Goal: Check status: Check status

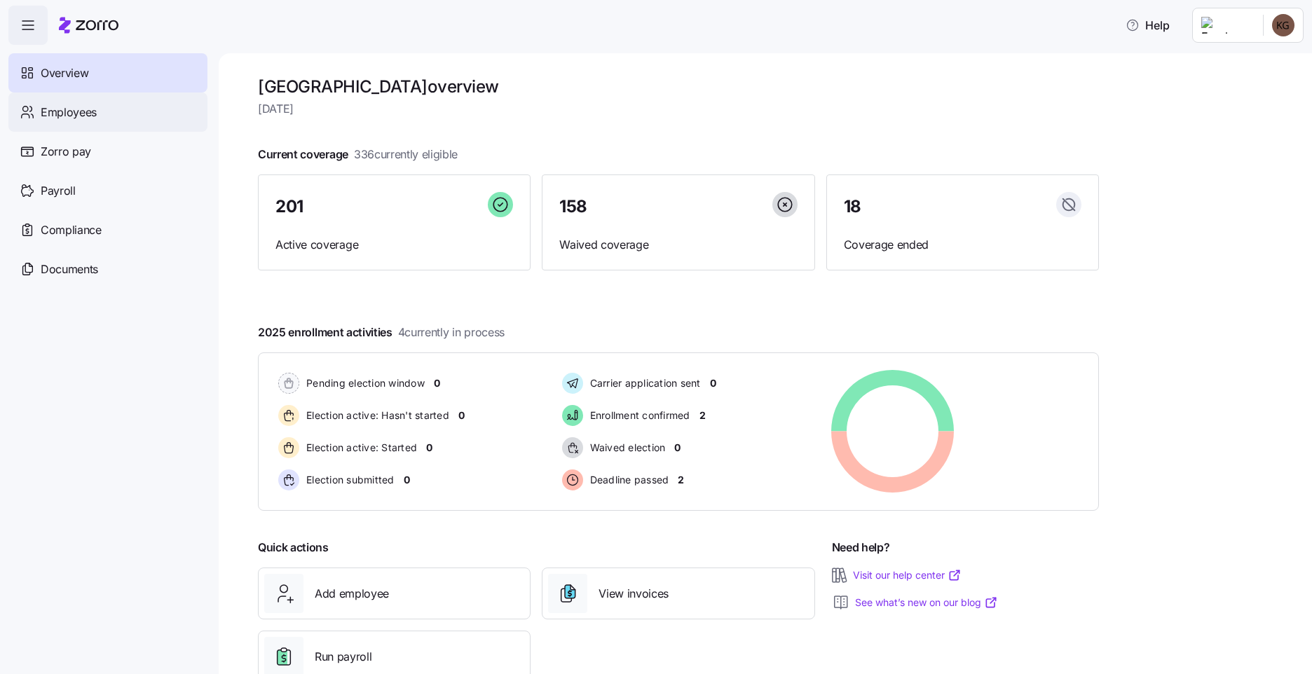
click at [71, 117] on span "Employees" at bounding box center [69, 113] width 56 height 18
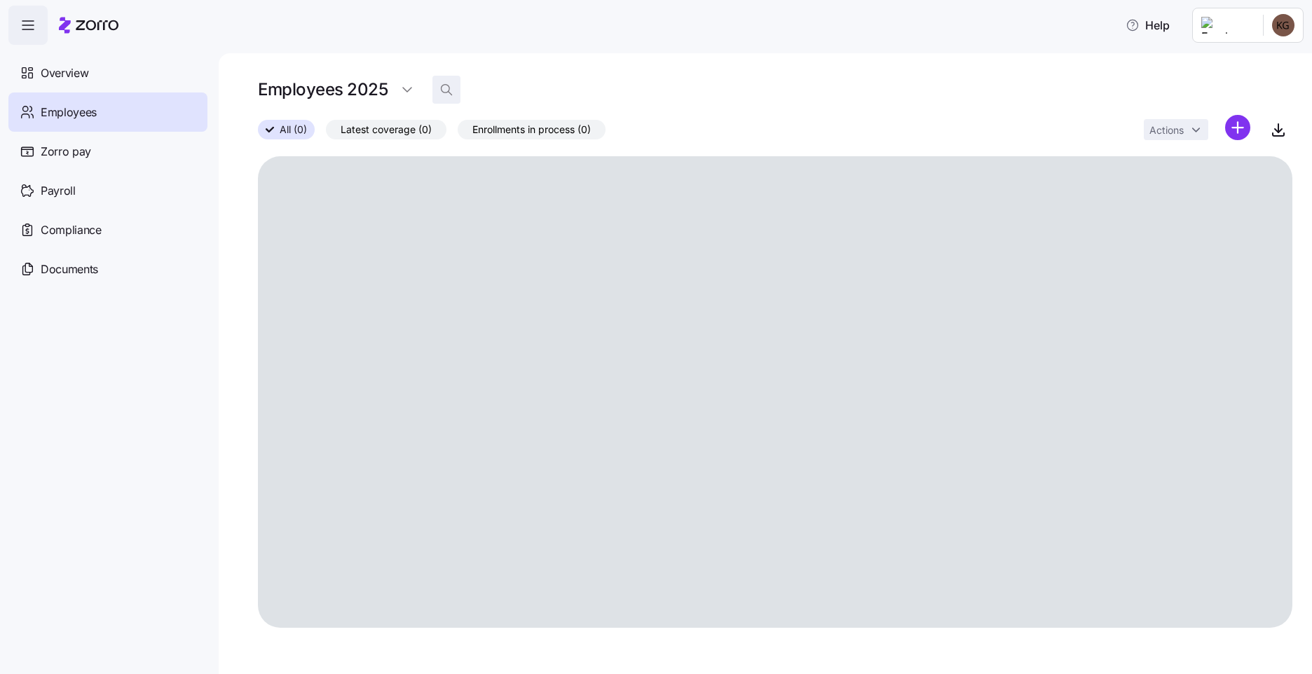
click at [446, 94] on icon "button" at bounding box center [446, 90] width 14 height 14
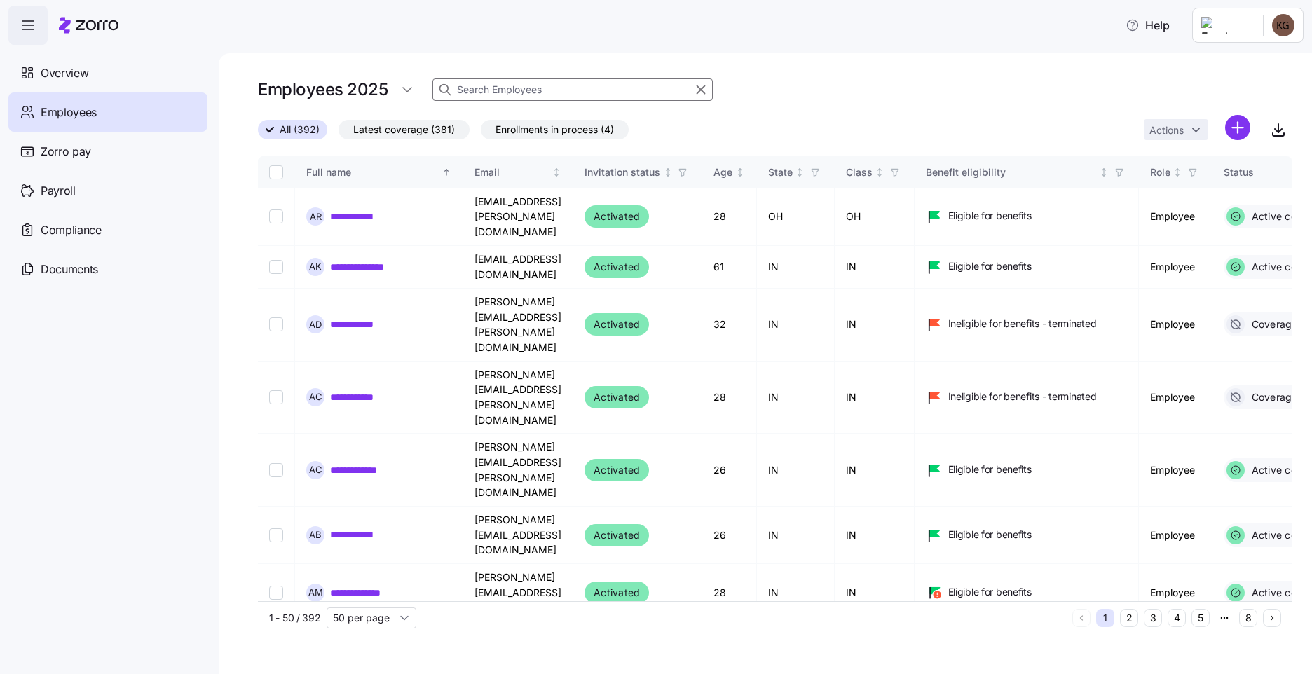
click at [479, 92] on input at bounding box center [572, 89] width 280 height 22
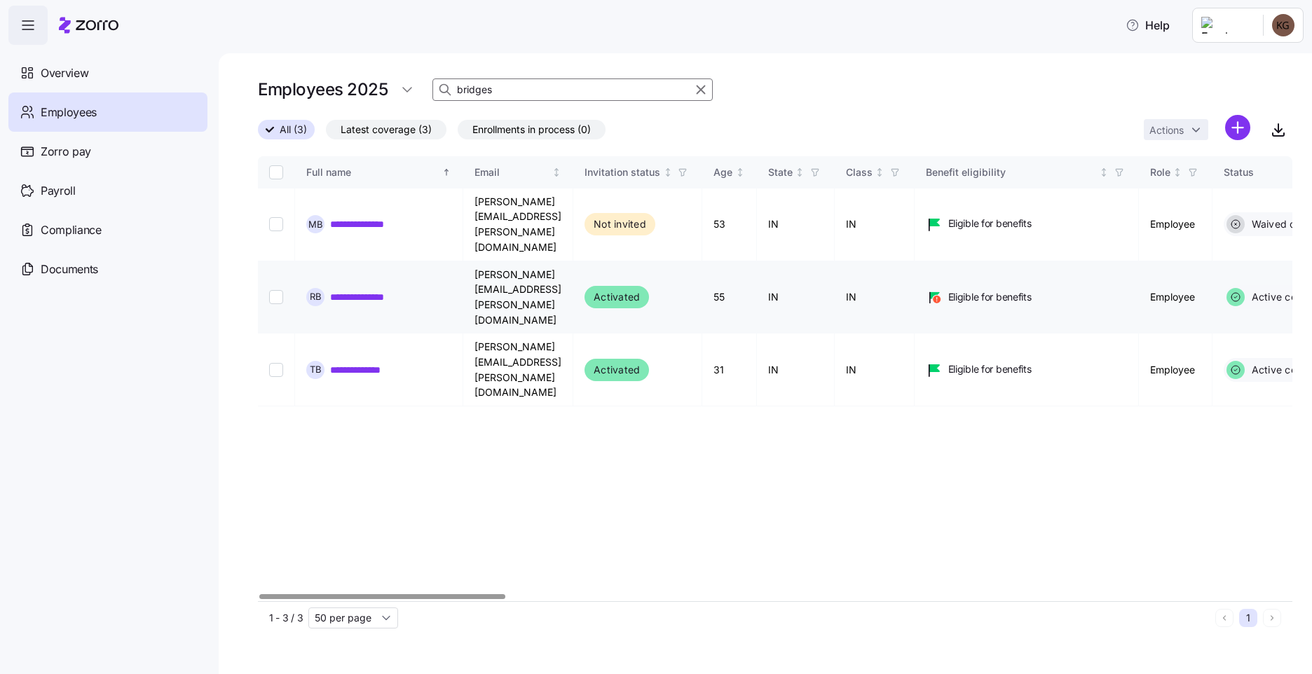
type input "bridges"
click at [368, 290] on link "**********" at bounding box center [365, 297] width 71 height 14
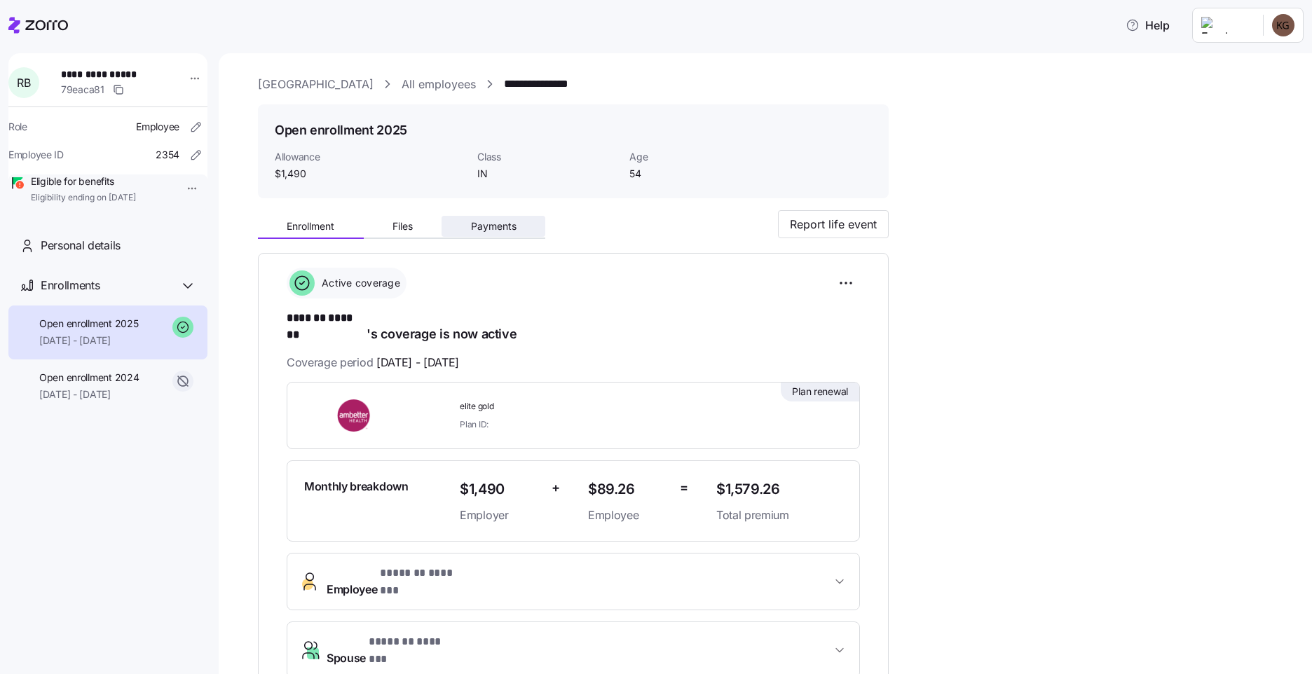
click at [508, 225] on span "Payments" at bounding box center [494, 226] width 46 height 10
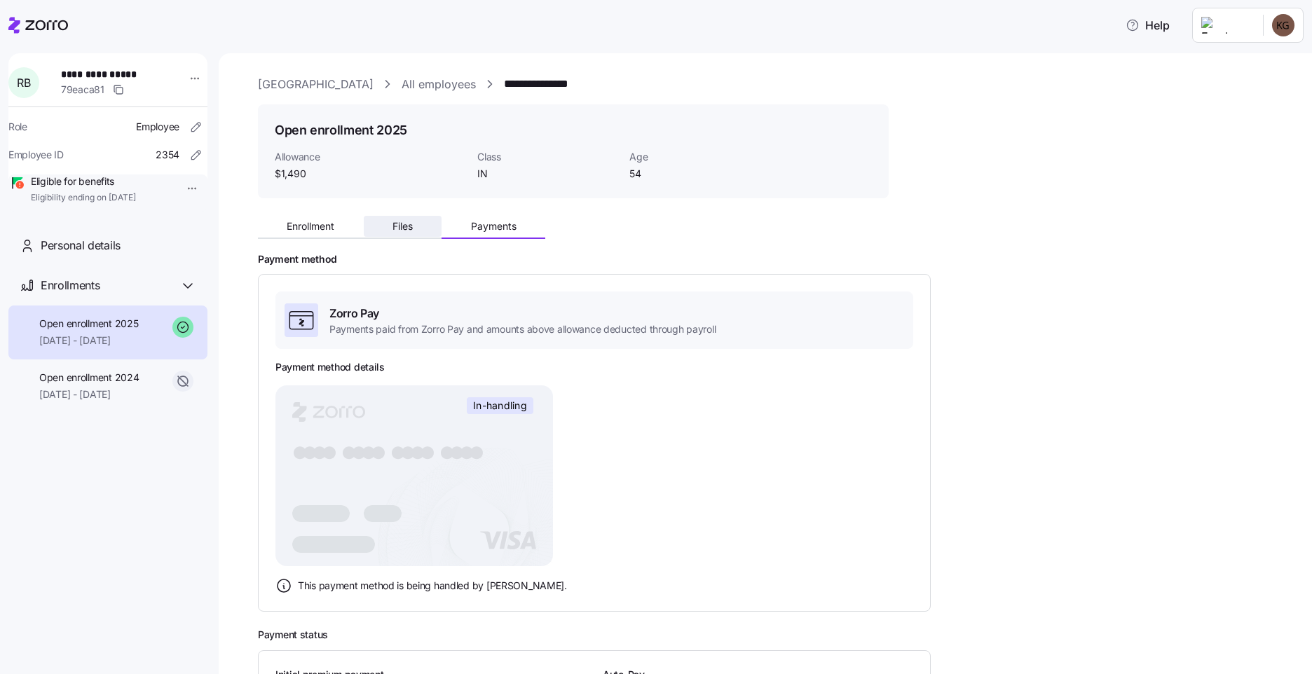
click at [420, 228] on button "Files" at bounding box center [403, 226] width 78 height 21
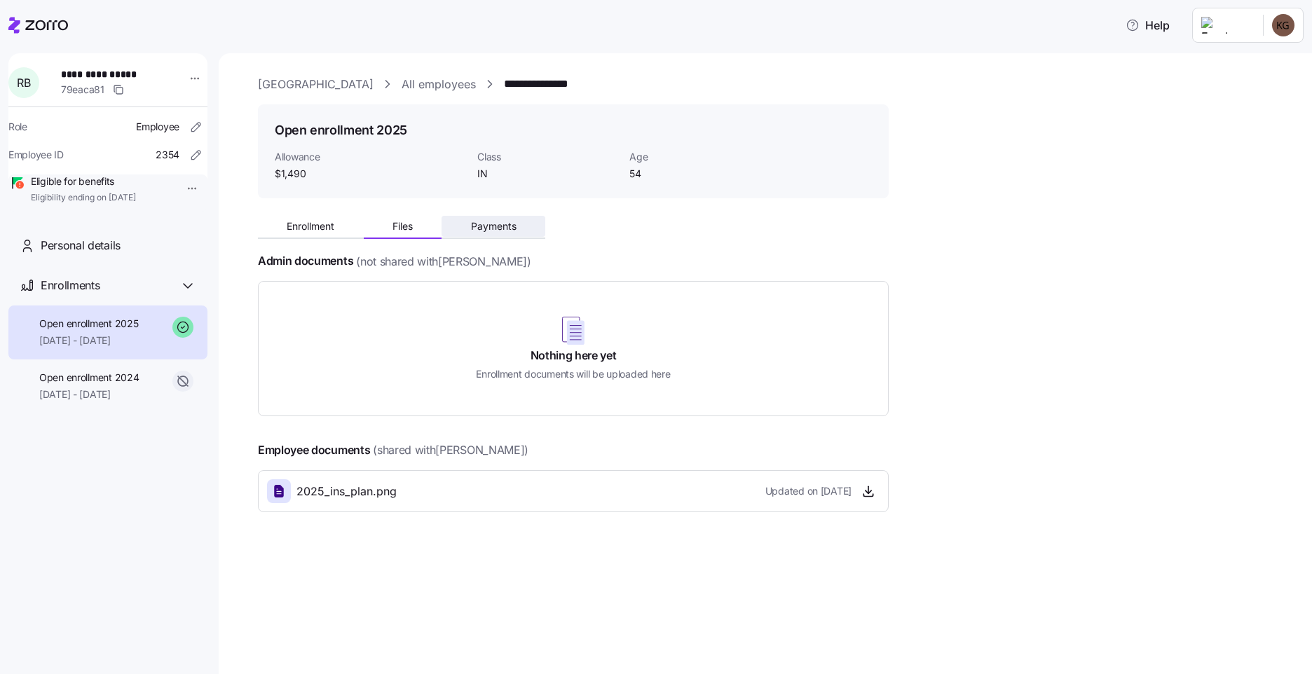
click at [505, 221] on span "Payments" at bounding box center [494, 226] width 46 height 10
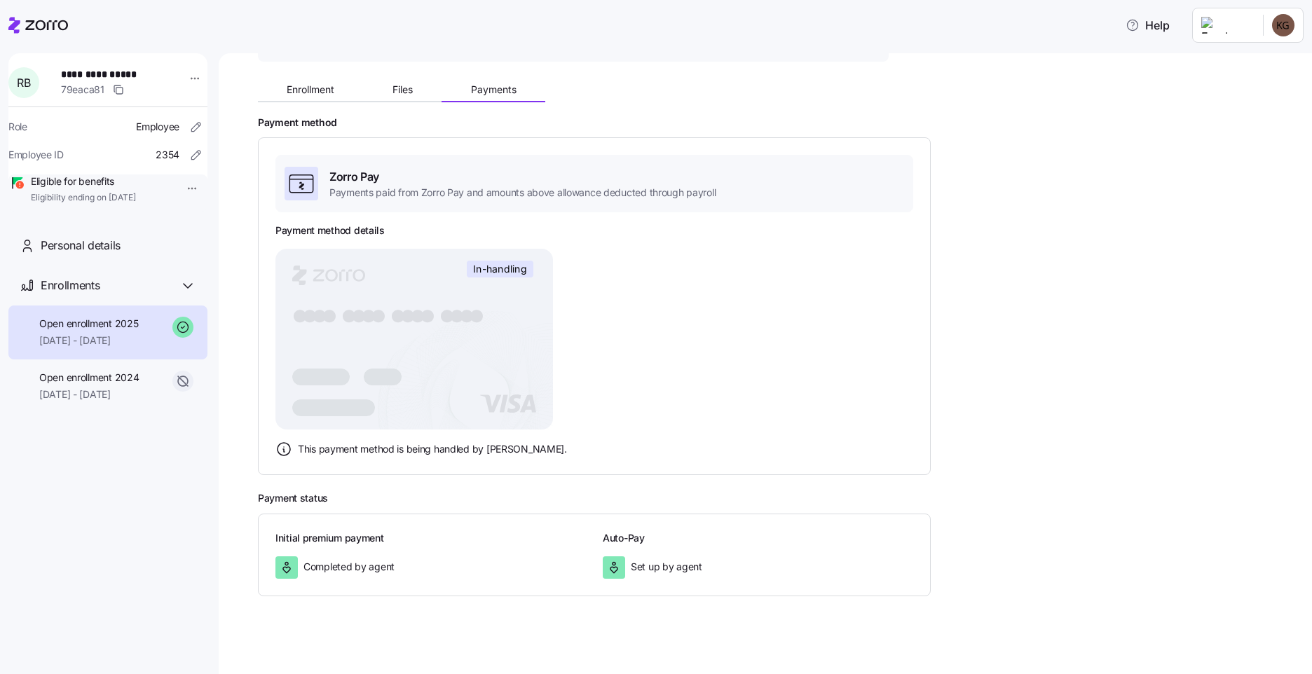
scroll to position [143, 0]
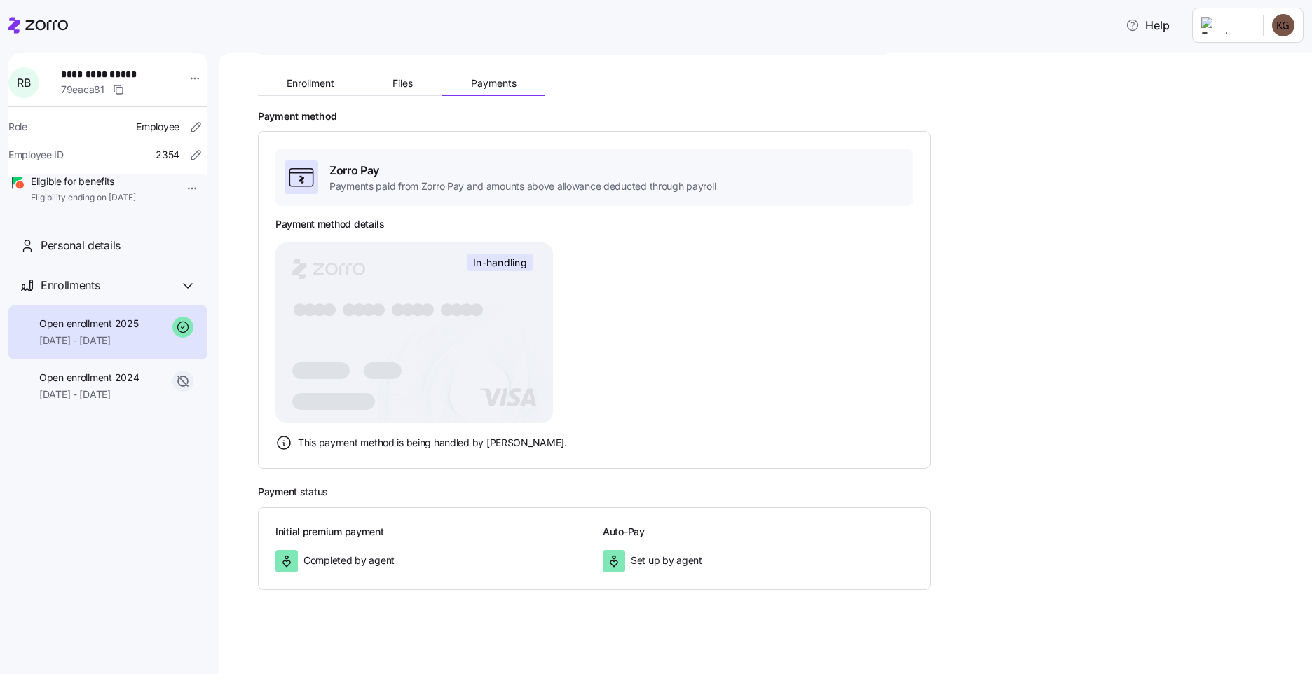
click at [486, 268] on span "In-handling" at bounding box center [500, 262] width 54 height 13
click at [364, 561] on span "Completed by agent" at bounding box center [348, 561] width 91 height 14
click at [656, 569] on div "Set up by agent" at bounding box center [758, 561] width 310 height 22
click at [311, 81] on span "Enrollment" at bounding box center [311, 83] width 48 height 10
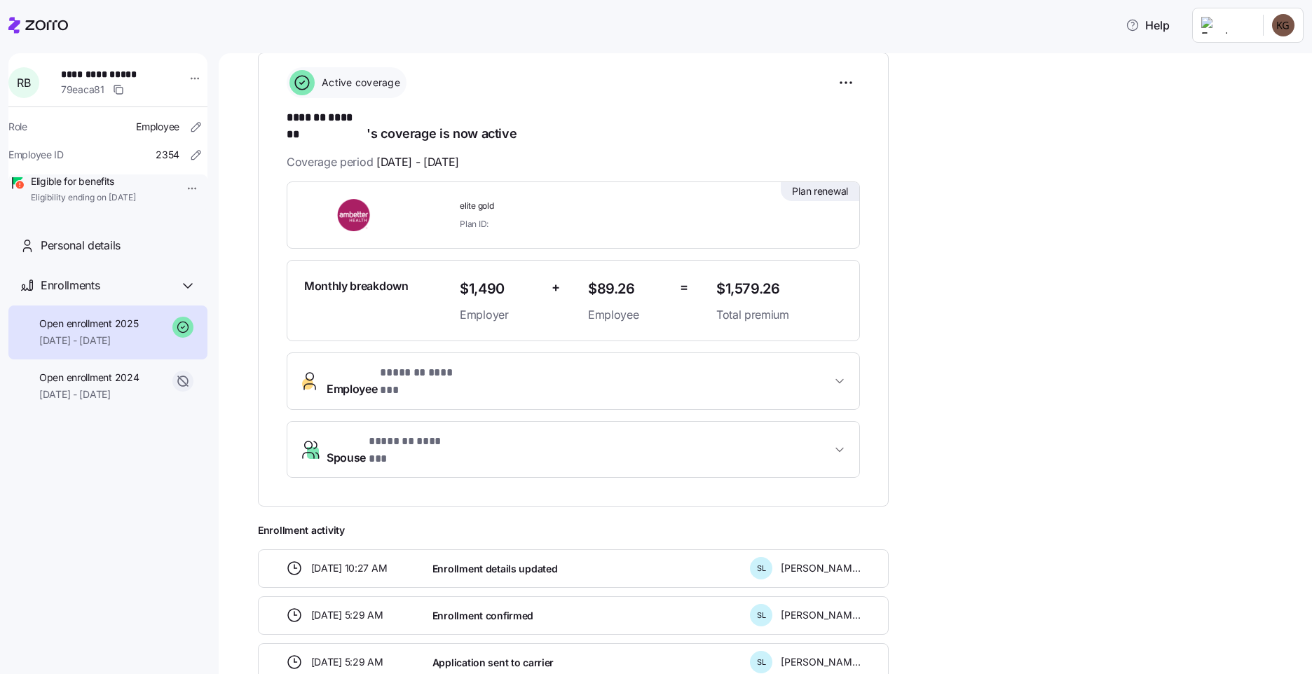
scroll to position [210, 0]
